Goal: Obtain resource: Download file/media

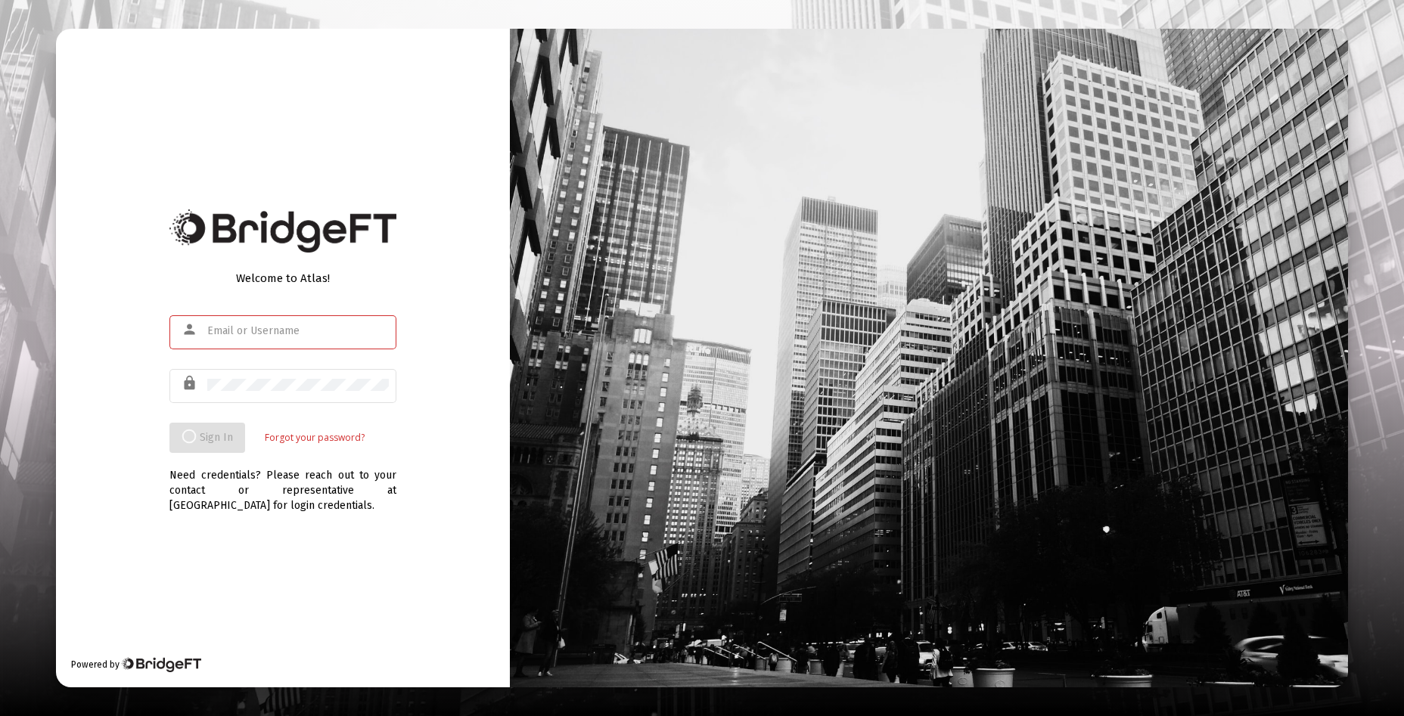
type input "bealmatt2@gmail.com"
type input "[EMAIL_ADDRESS][DOMAIN_NAME]"
click at [207, 431] on span "Sign In" at bounding box center [198, 437] width 33 height 13
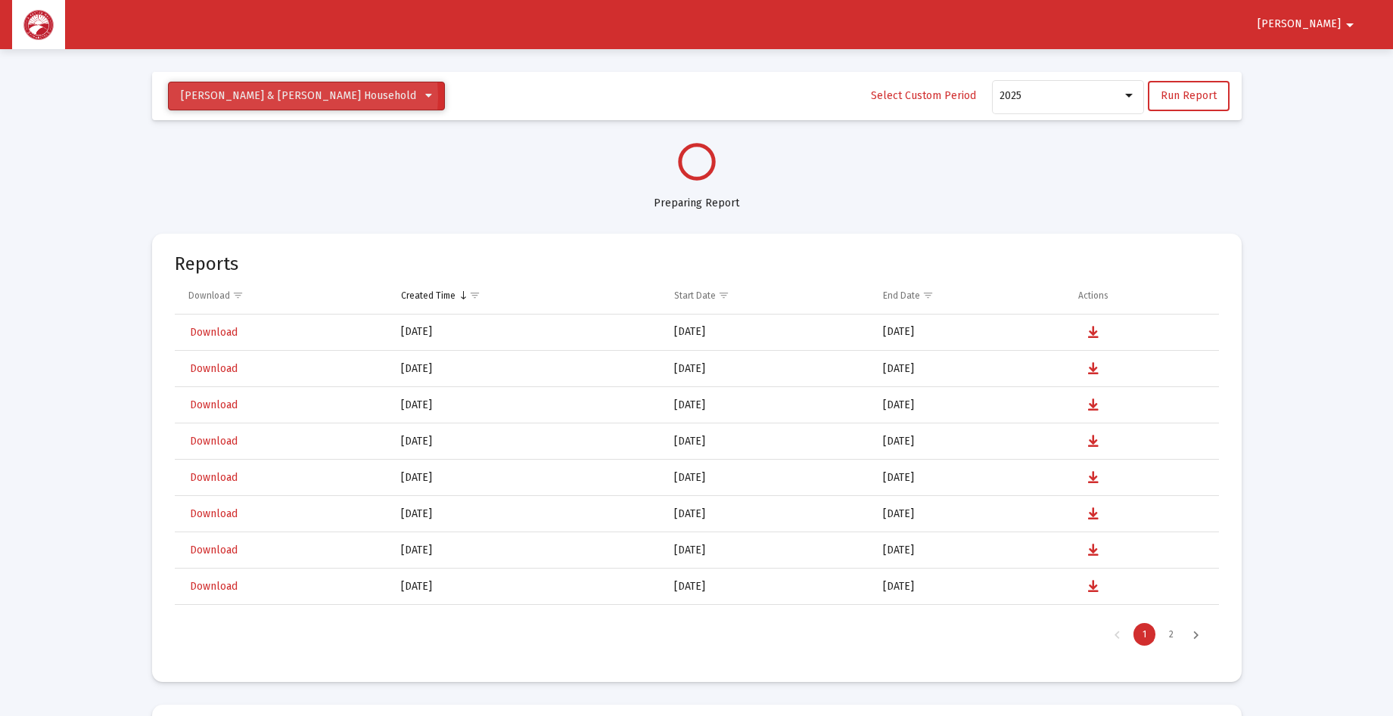
click at [303, 97] on span "[PERSON_NAME] & [PERSON_NAME] Household" at bounding box center [298, 95] width 235 height 13
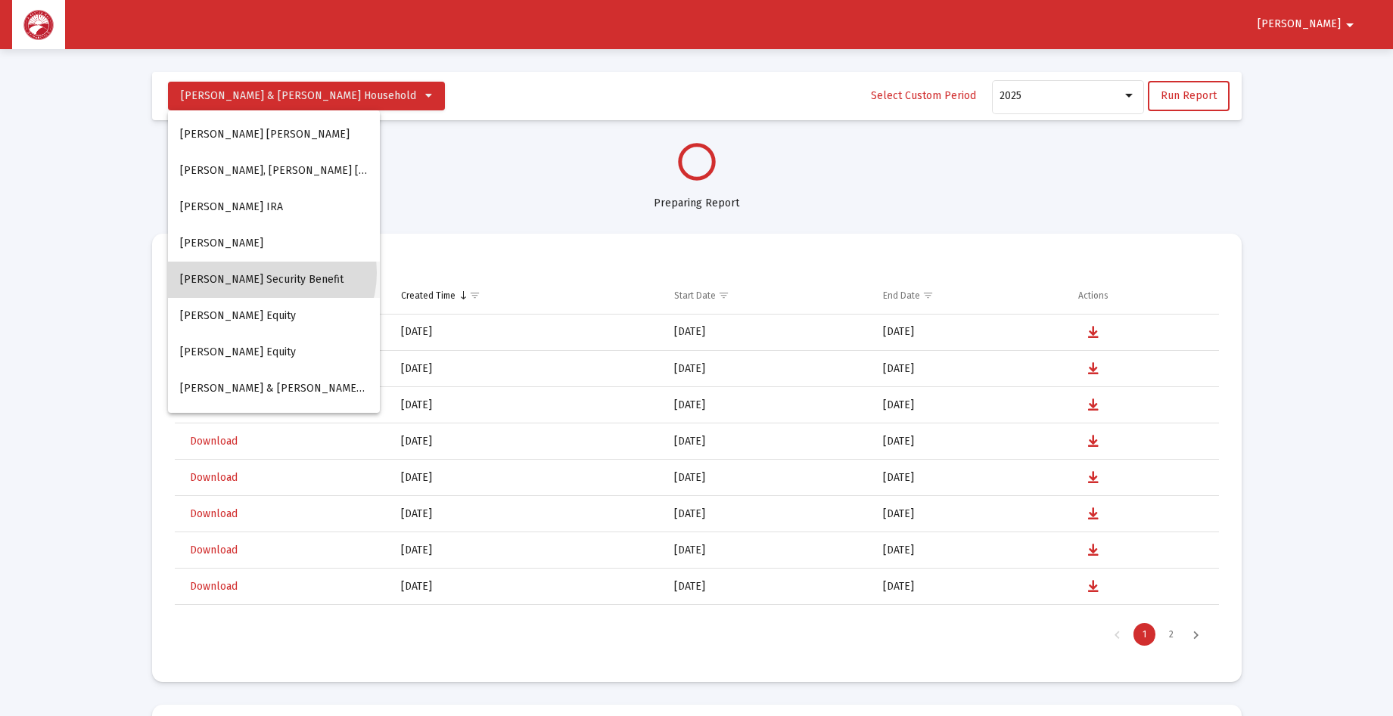
click at [269, 273] on button "[PERSON_NAME] Security Benefit" at bounding box center [274, 280] width 212 height 36
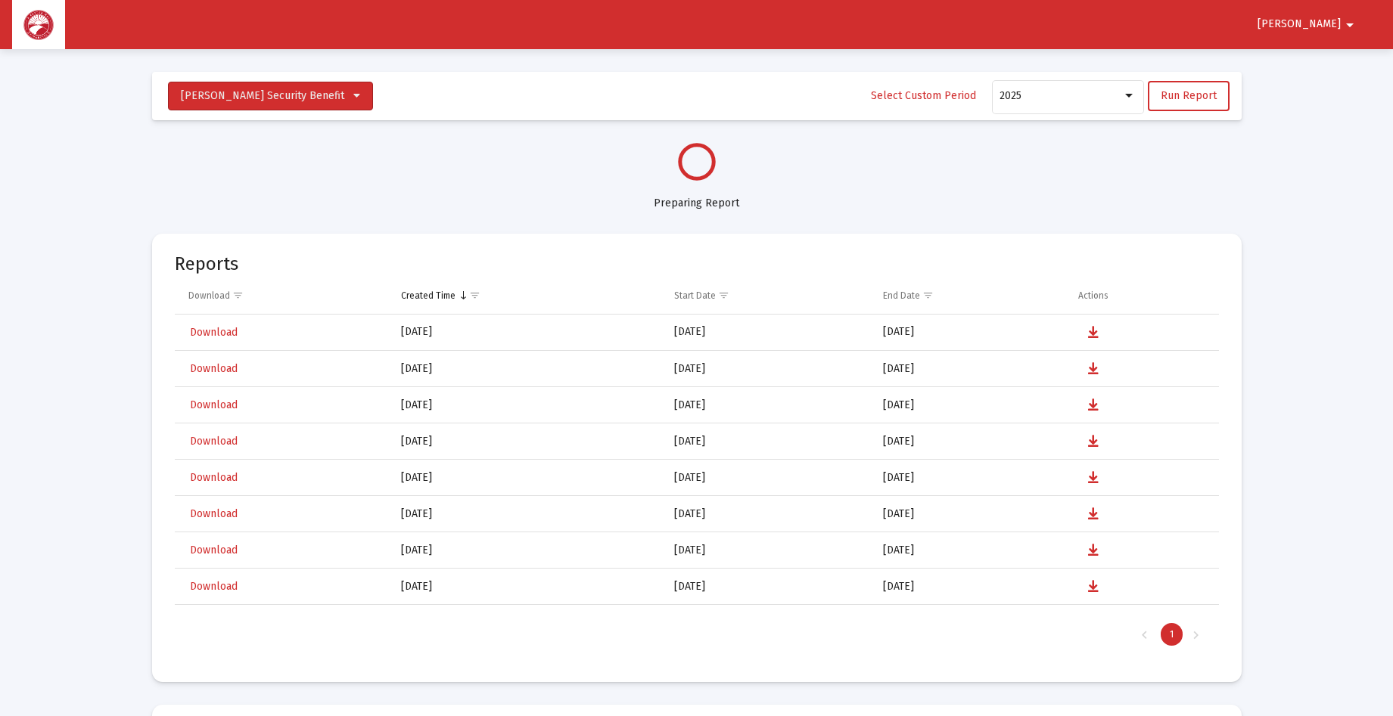
select select "View all"
click at [425, 95] on icon at bounding box center [428, 96] width 7 height 11
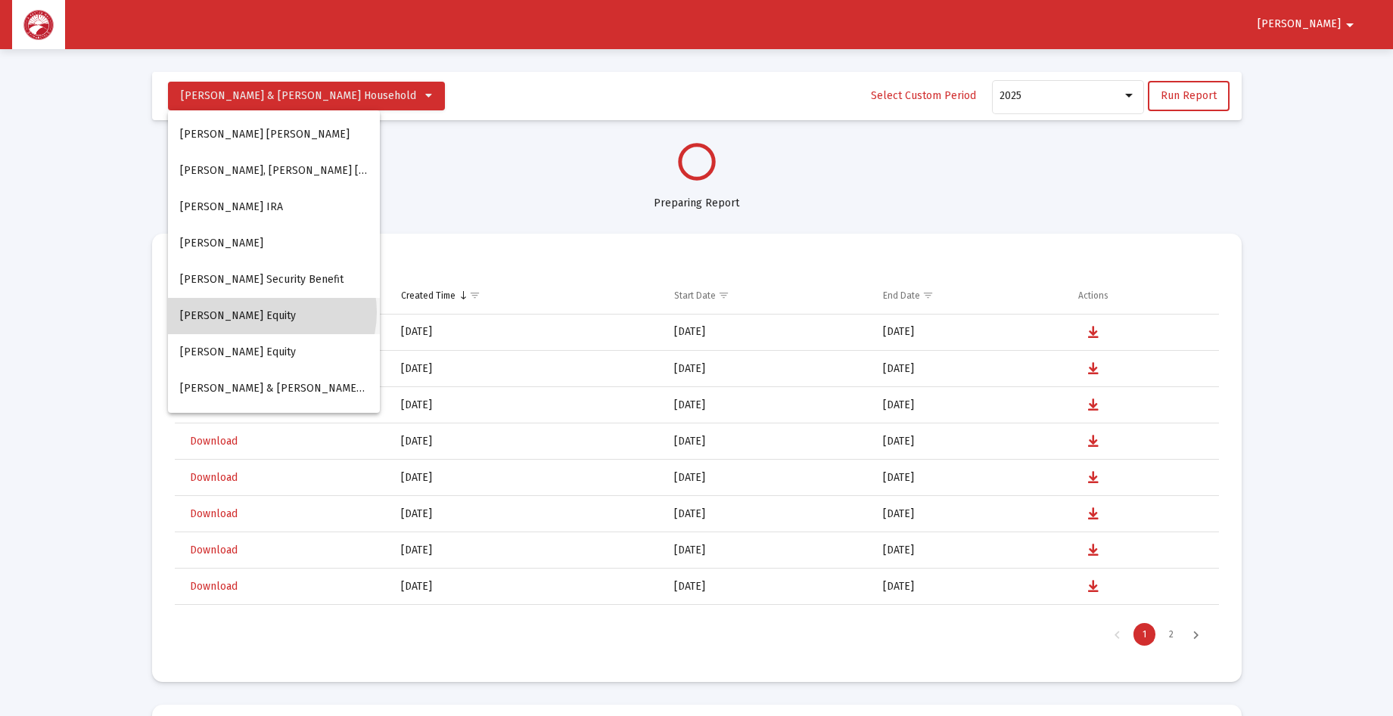
click at [271, 312] on button "[PERSON_NAME] Equity" at bounding box center [274, 316] width 212 height 36
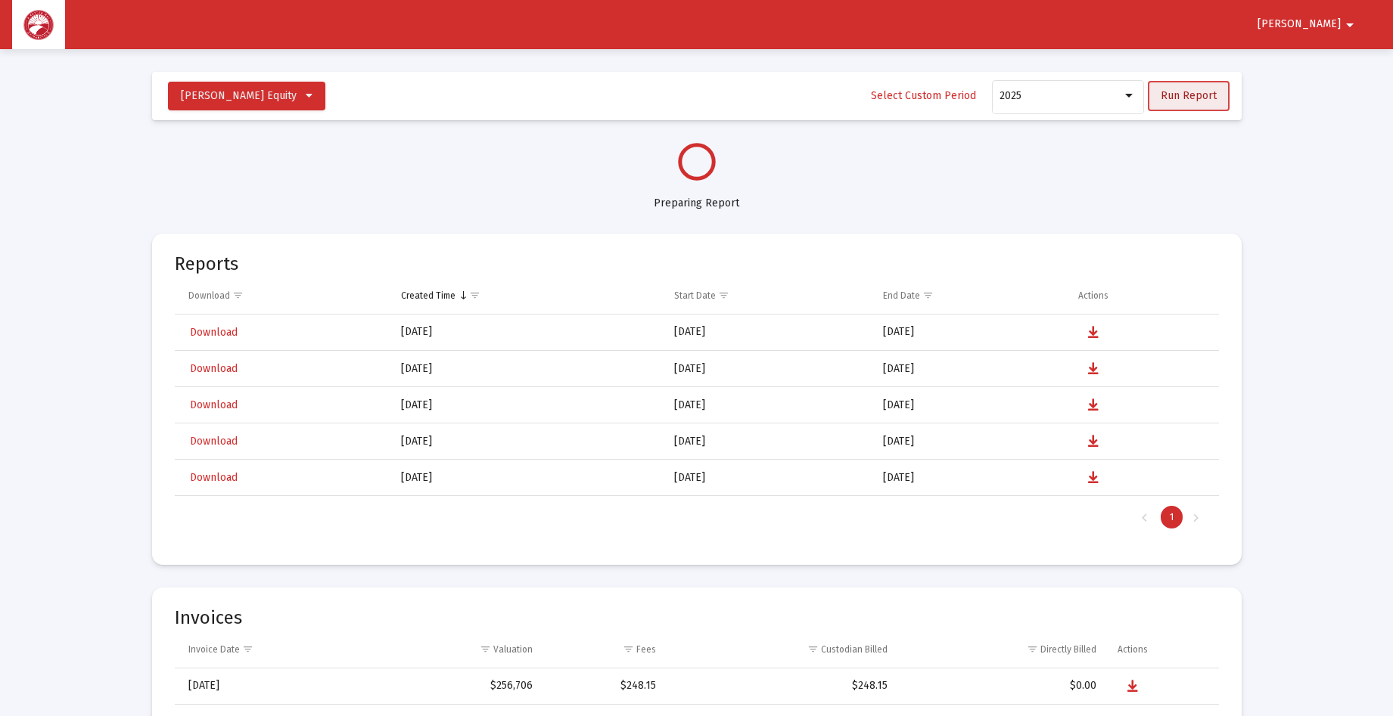
click at [1192, 94] on span "Run Report" at bounding box center [1188, 95] width 56 height 13
click at [1340, 21] on mat-icon "arrow_drop_down" at bounding box center [1349, 25] width 18 height 30
click at [1319, 211] on div at bounding box center [696, 358] width 1393 height 716
click at [702, 169] on circle at bounding box center [696, 161] width 43 height 43
click at [702, 169] on circle at bounding box center [696, 162] width 40 height 40
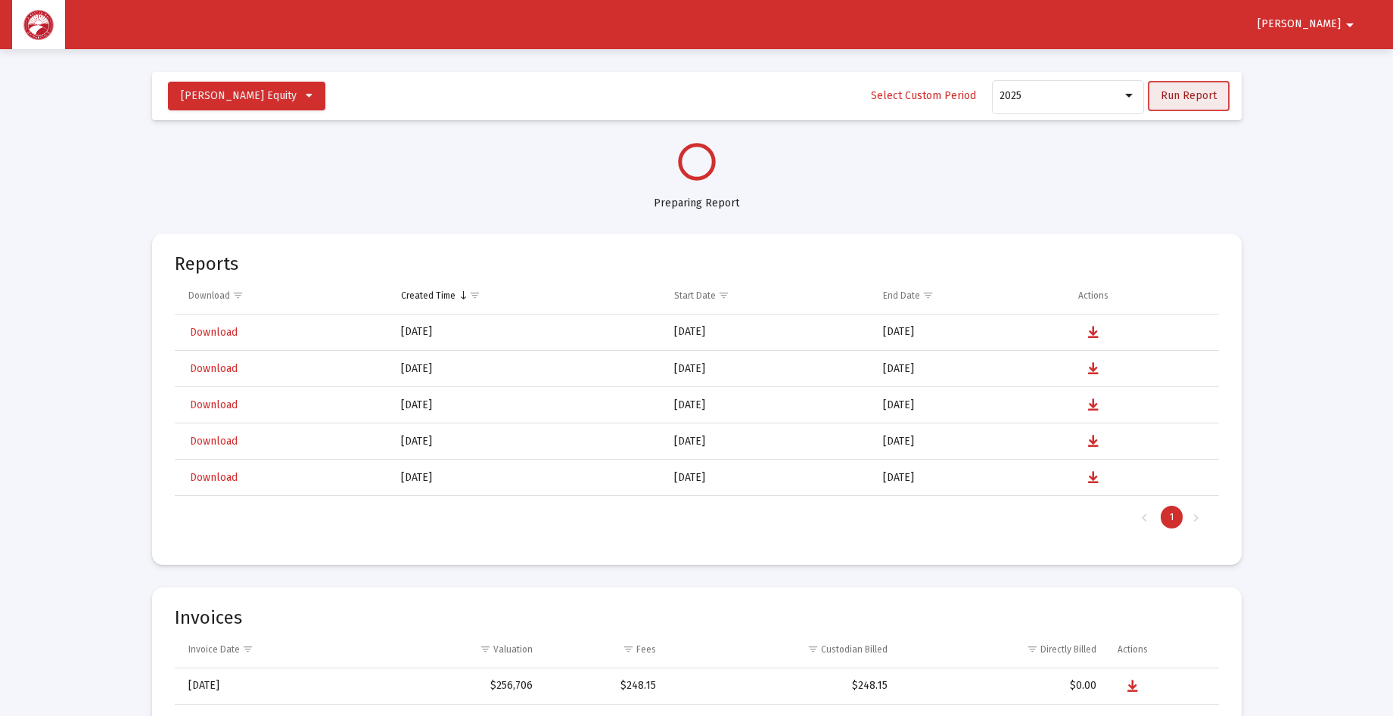
click at [1197, 95] on span "Run Report" at bounding box center [1188, 95] width 56 height 13
click at [325, 97] on button "[PERSON_NAME] Equity" at bounding box center [246, 96] width 157 height 29
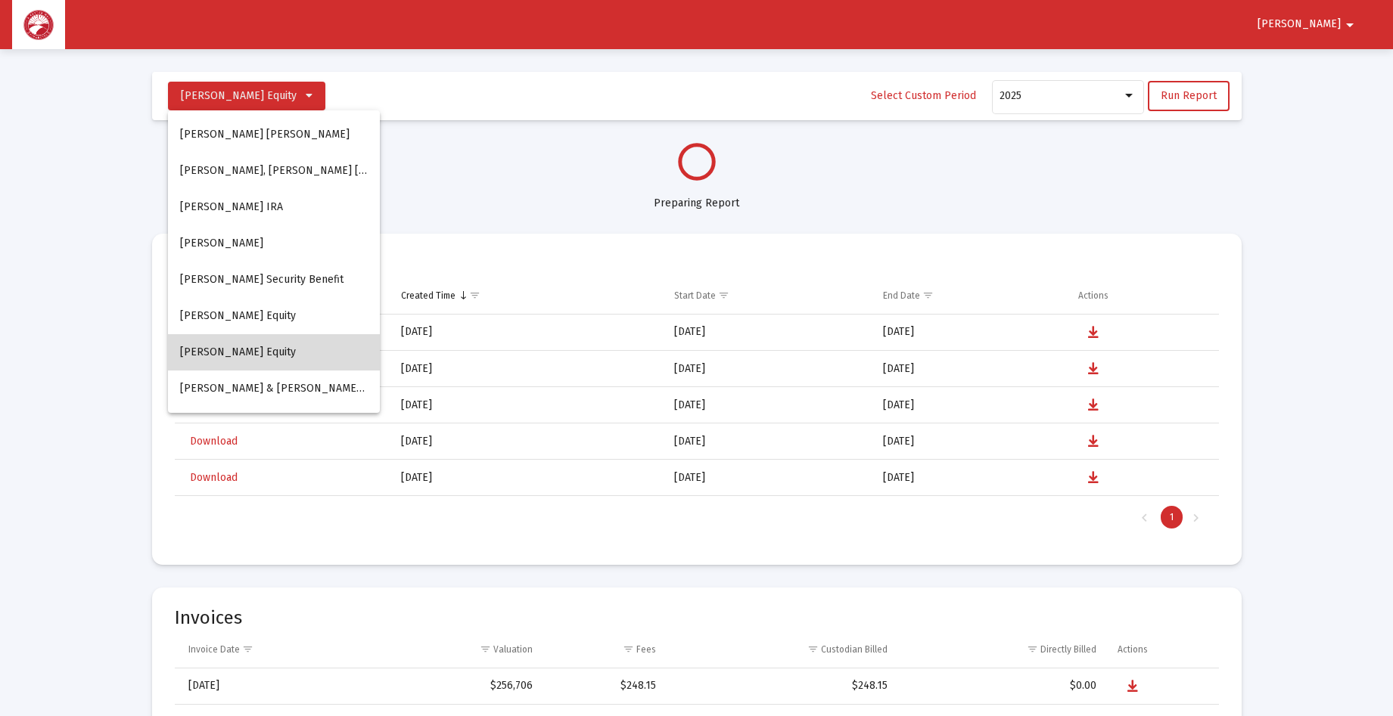
click at [292, 356] on button "[PERSON_NAME] Equity" at bounding box center [274, 352] width 212 height 36
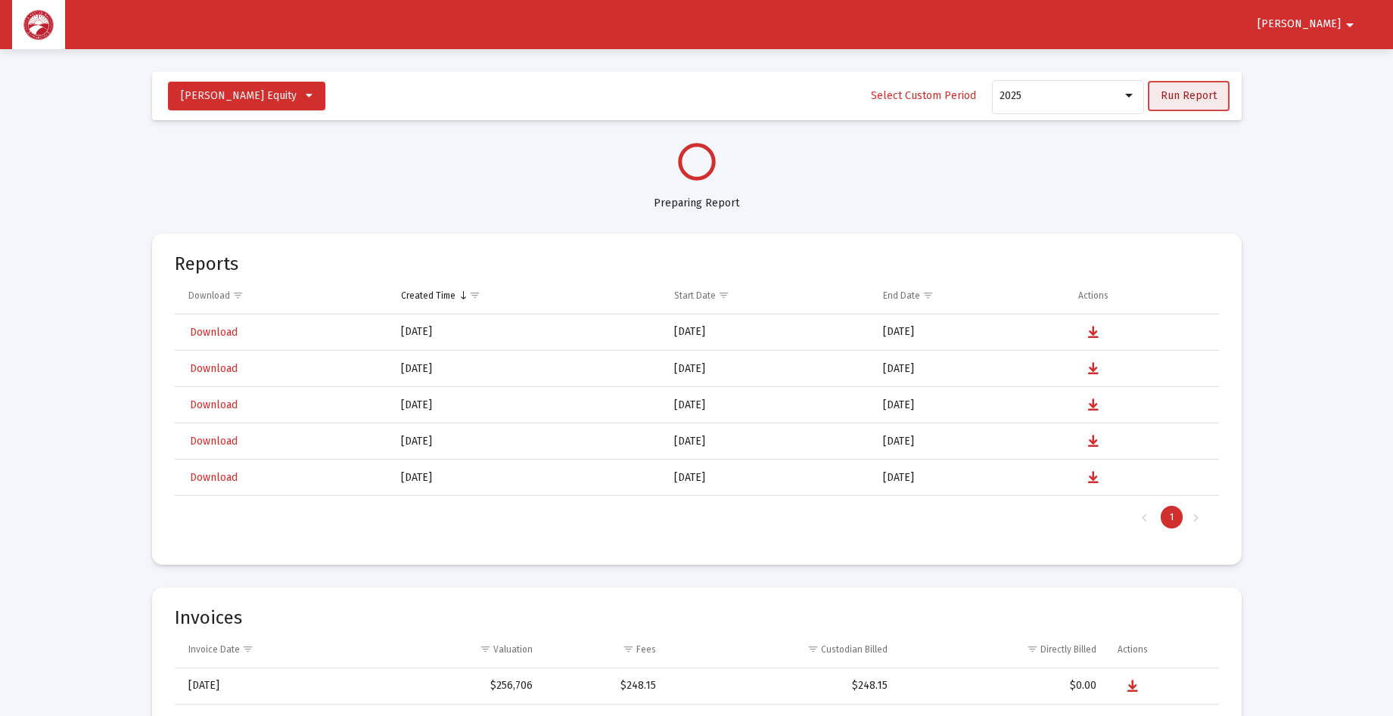
click at [1197, 91] on span "Run Report" at bounding box center [1188, 95] width 56 height 13
click at [312, 92] on icon at bounding box center [309, 96] width 7 height 11
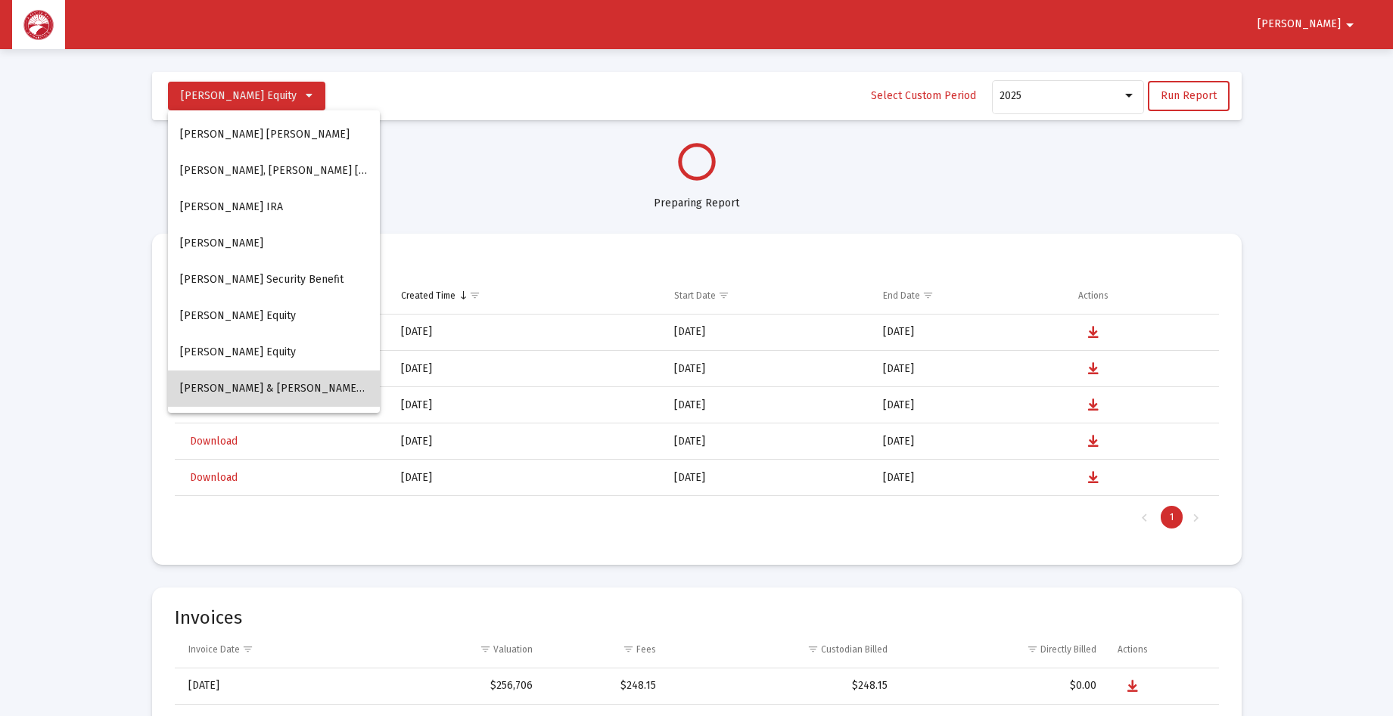
click at [290, 387] on span "[PERSON_NAME] & [PERSON_NAME] Household" at bounding box center [297, 388] width 235 height 13
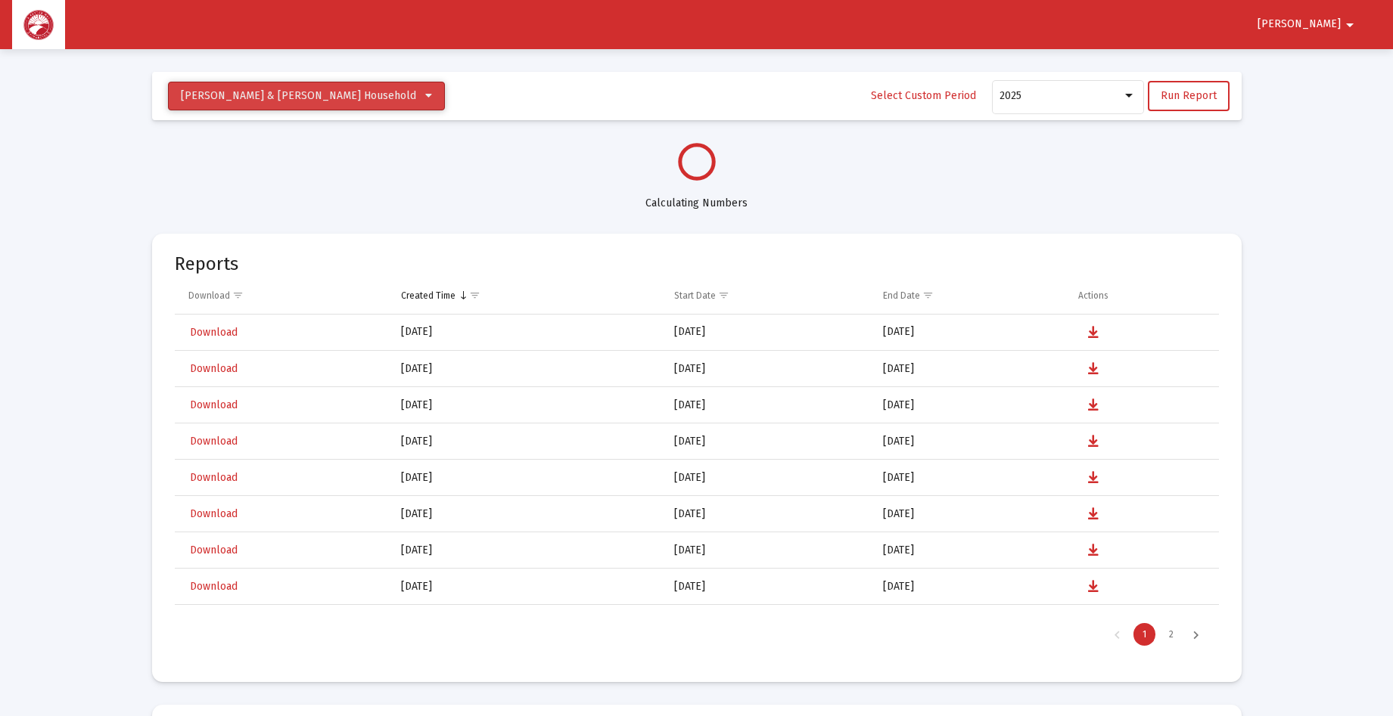
click at [346, 93] on span "[PERSON_NAME] & [PERSON_NAME] Household" at bounding box center [298, 95] width 235 height 13
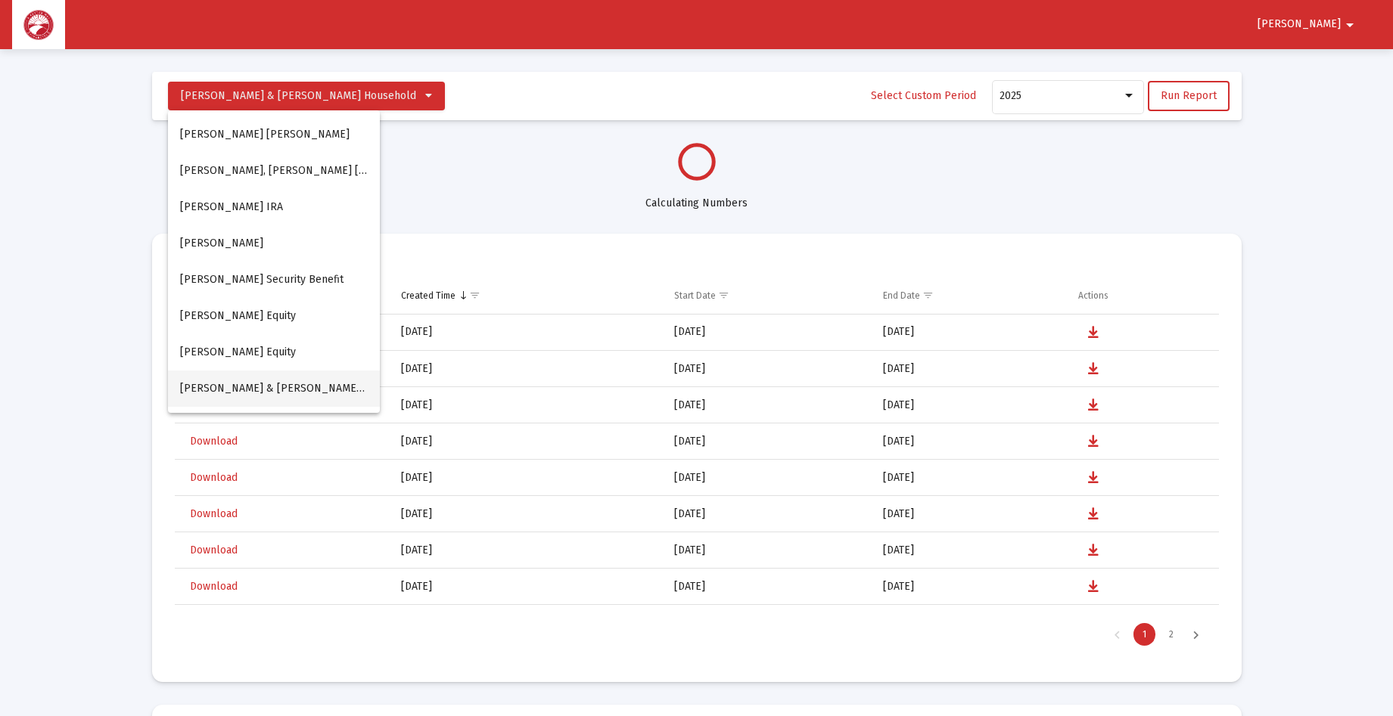
click at [278, 391] on span "[PERSON_NAME] & [PERSON_NAME] Household" at bounding box center [297, 388] width 235 height 13
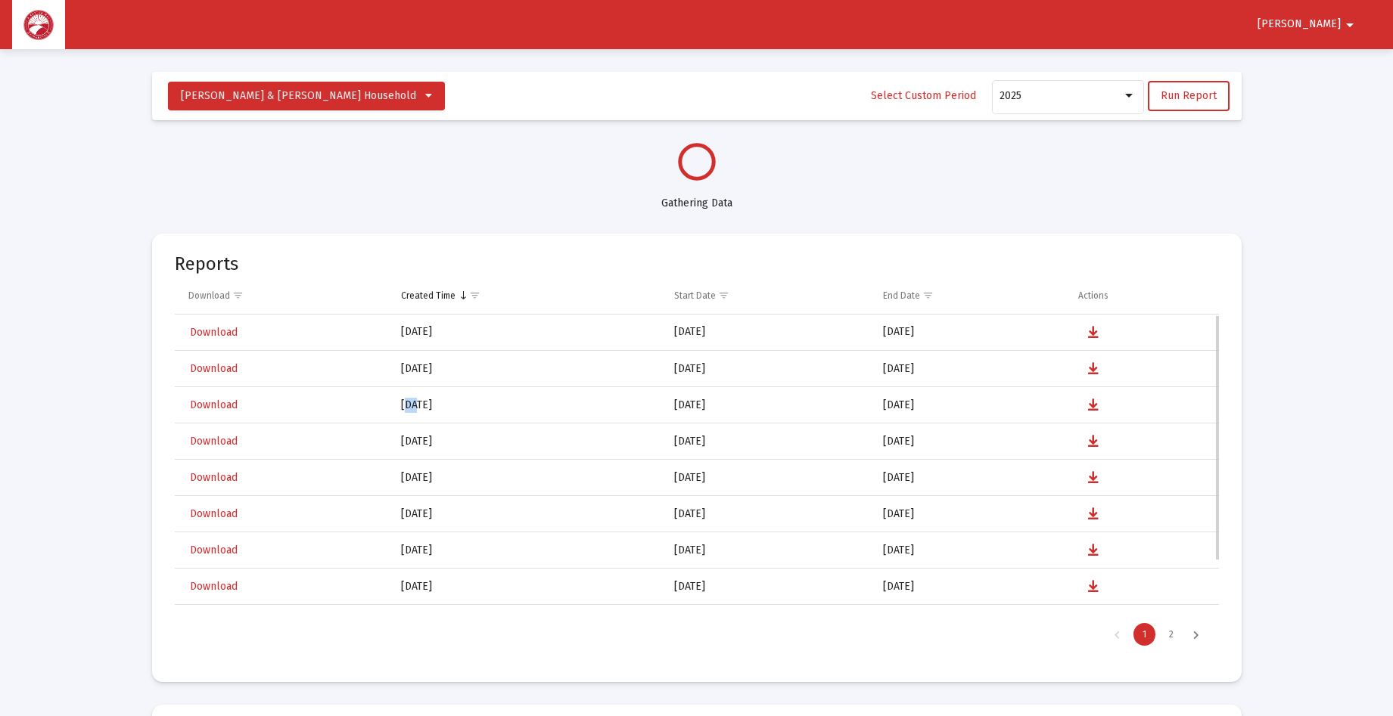
click at [278, 391] on td "Download" at bounding box center [283, 405] width 216 height 36
click at [1135, 95] on div at bounding box center [1129, 96] width 14 height 12
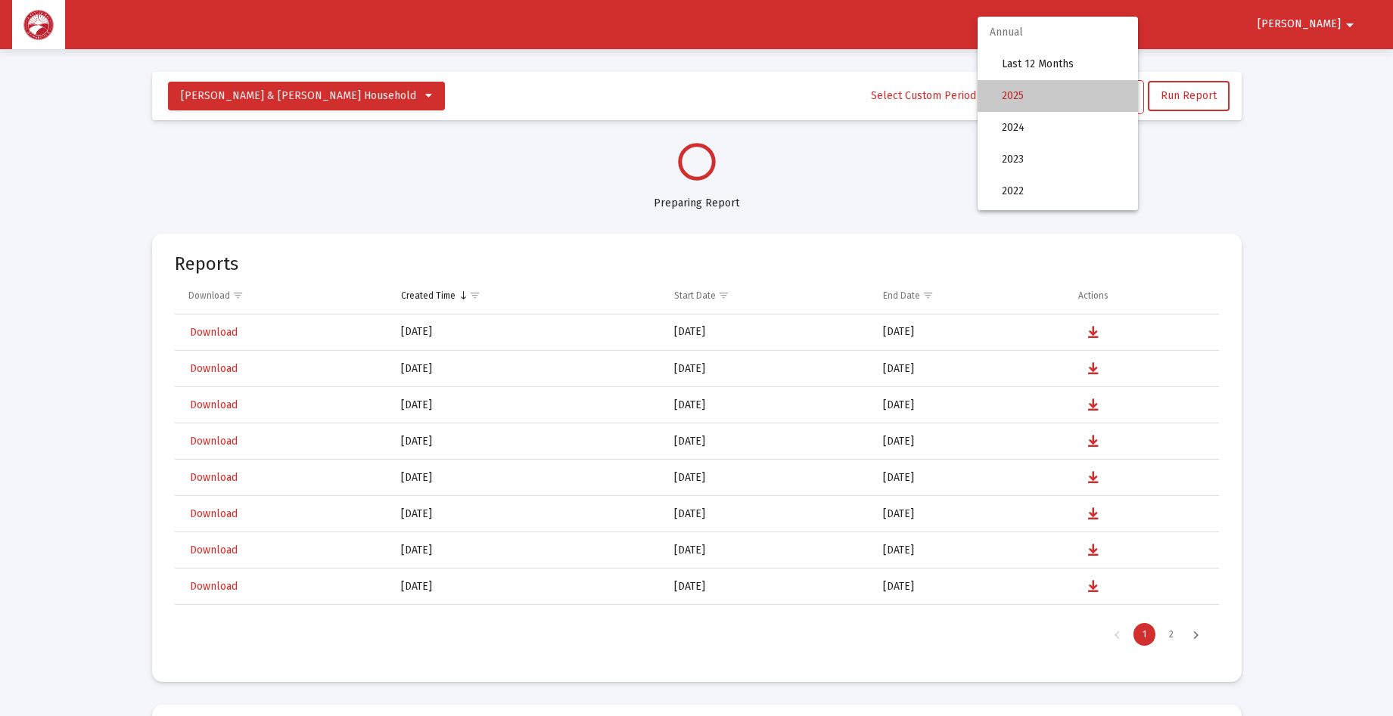
click at [1091, 95] on span "2025" at bounding box center [1063, 96] width 124 height 32
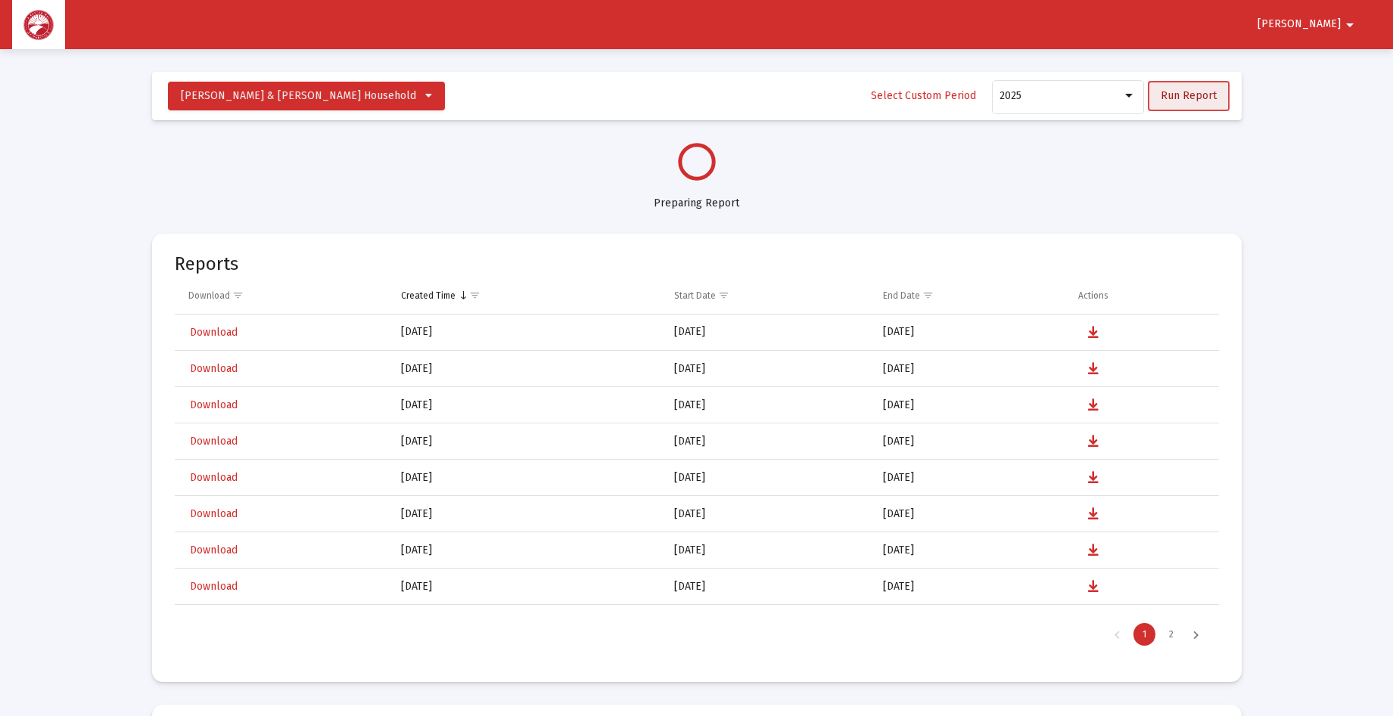
click at [1154, 95] on button "Run Report" at bounding box center [1188, 96] width 82 height 30
click at [1193, 637] on div "Next Page" at bounding box center [1195, 634] width 25 height 23
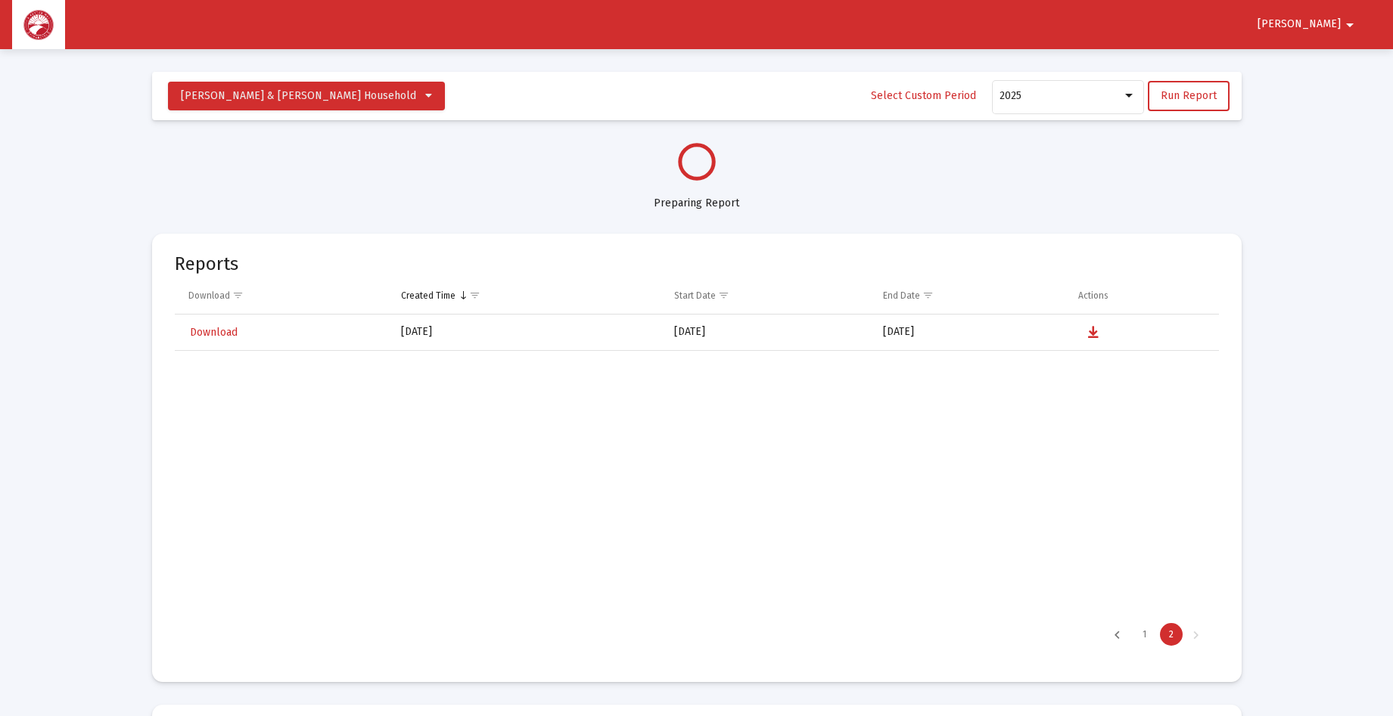
click at [1116, 630] on div "Previous Page" at bounding box center [1116, 634] width 25 height 23
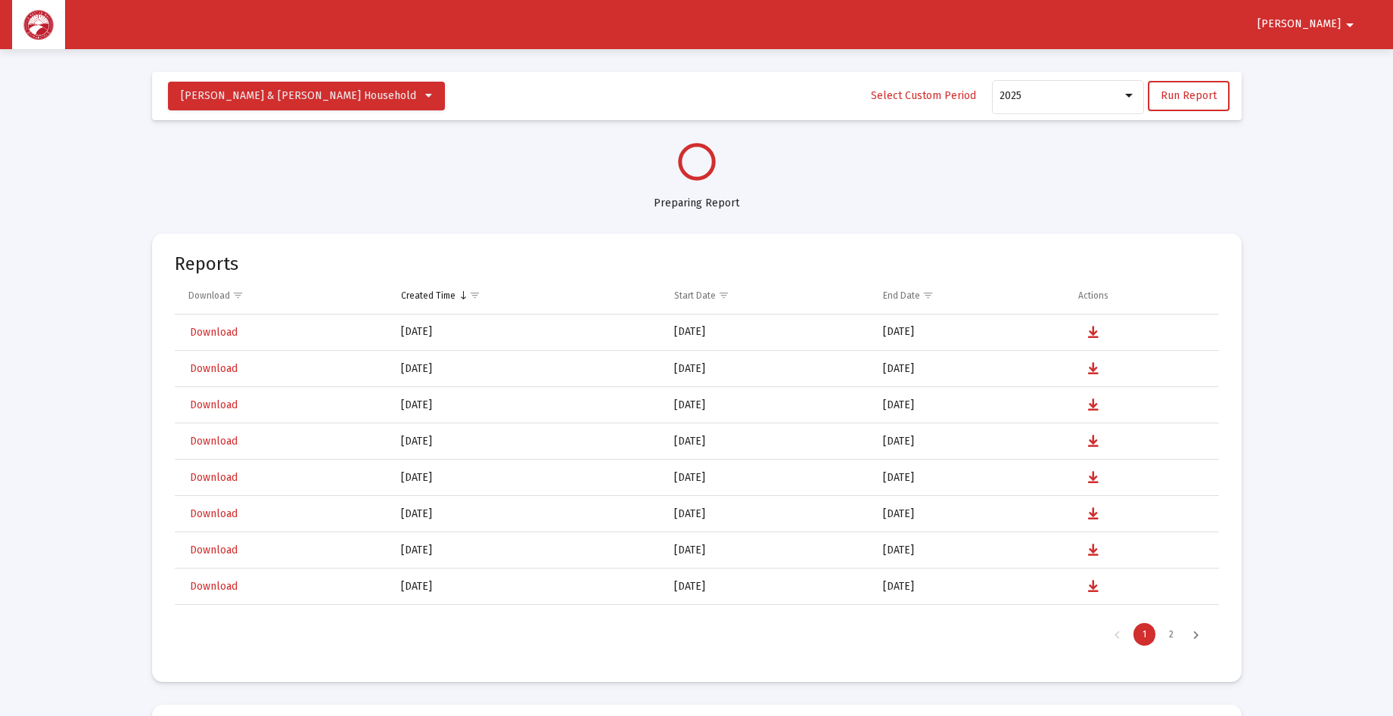
click at [696, 171] on circle at bounding box center [695, 161] width 41 height 41
click at [696, 171] on circle at bounding box center [696, 162] width 46 height 46
click at [696, 172] on circle at bounding box center [696, 162] width 45 height 45
select select "View all"
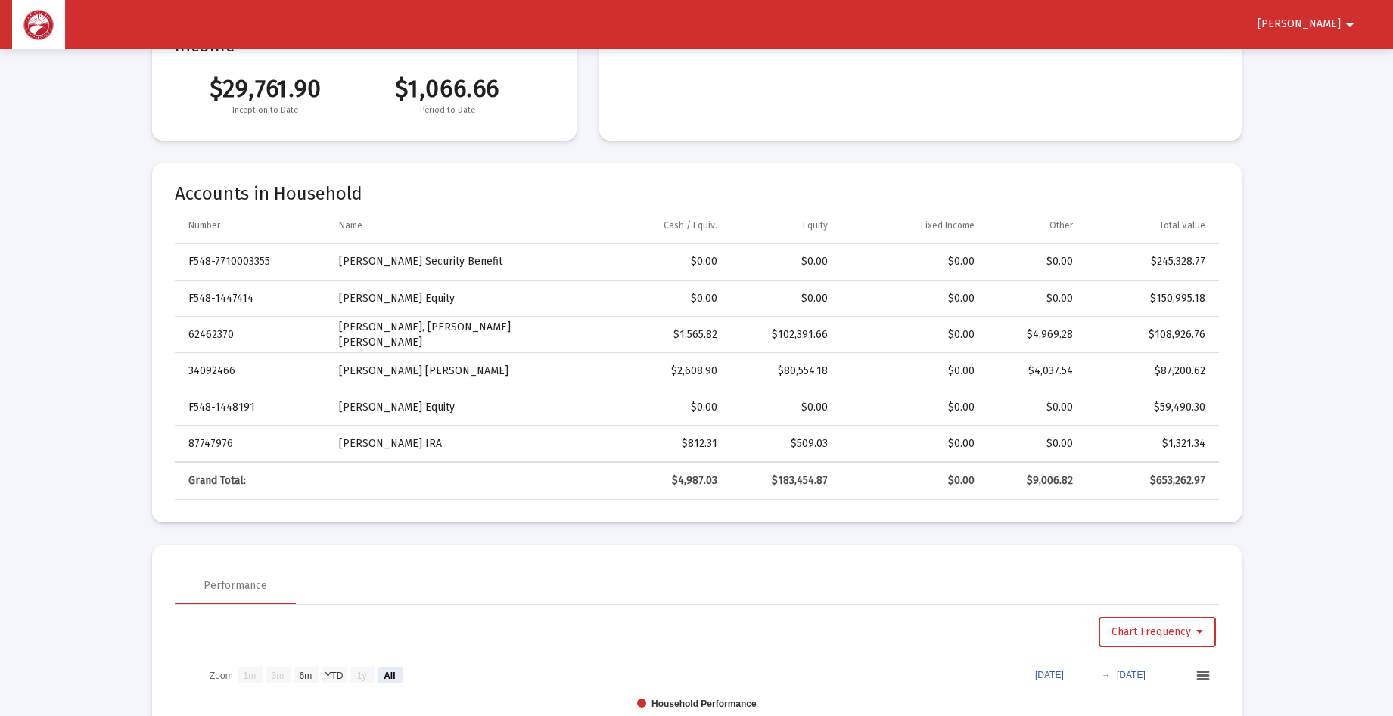
scroll to position [444, 0]
